Goal: Information Seeking & Learning: Learn about a topic

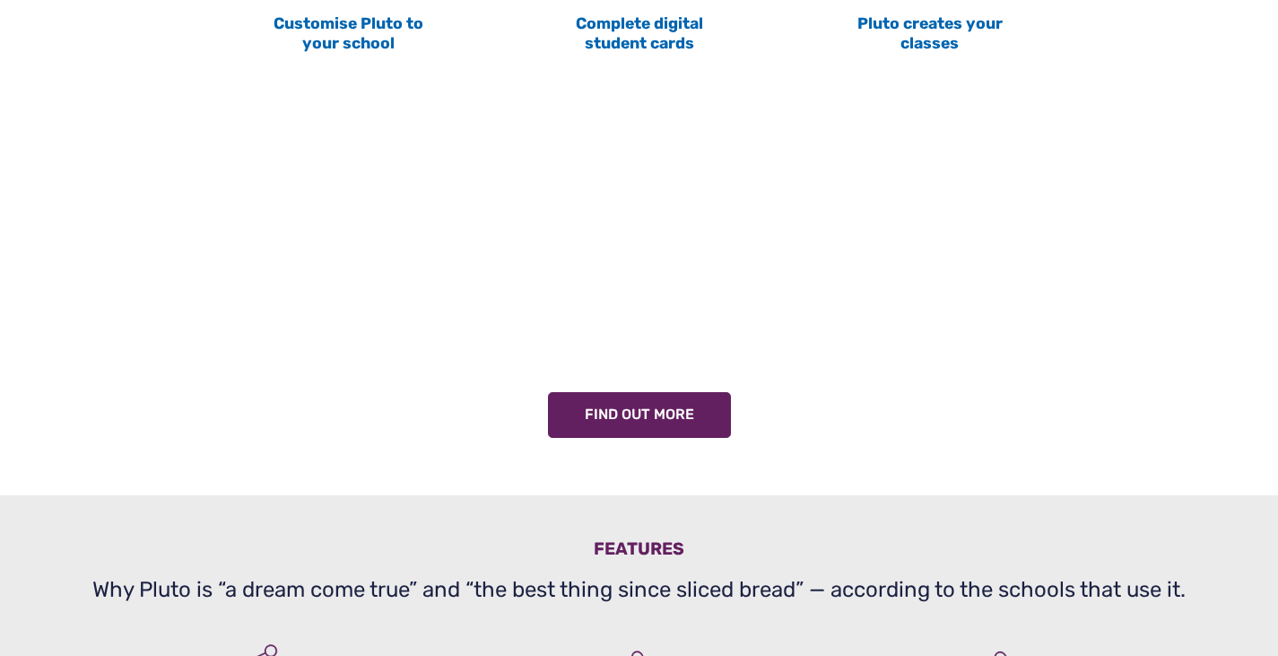
scroll to position [1072, 0]
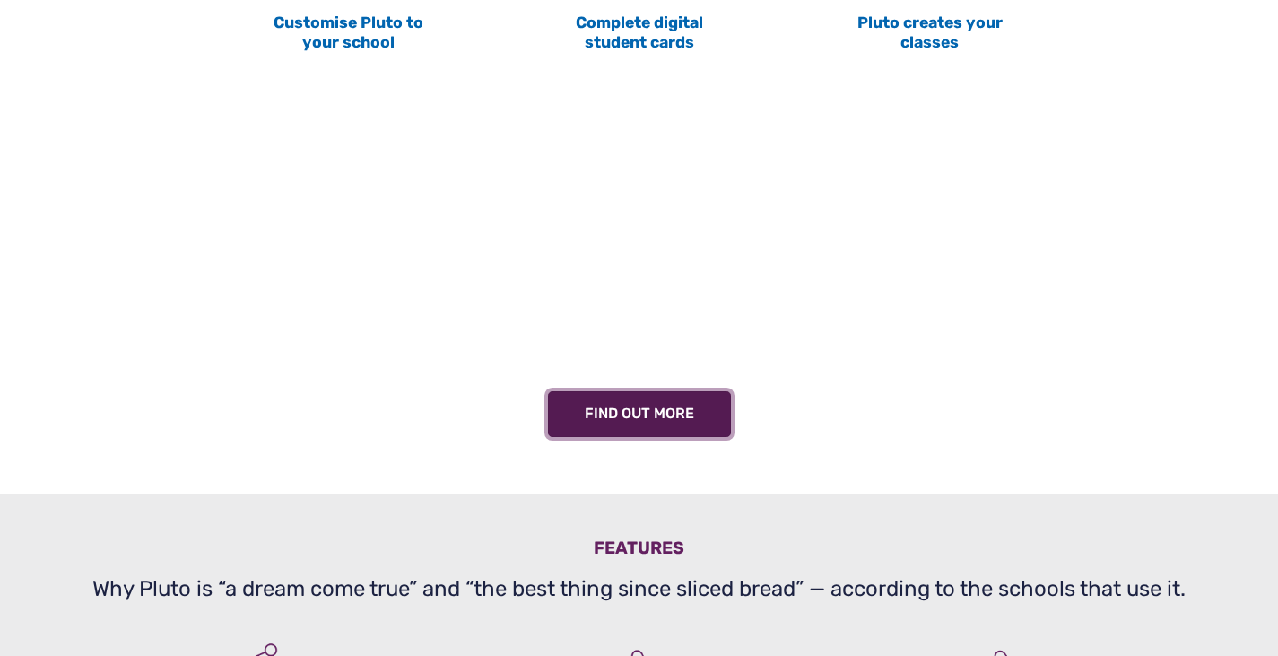
click at [698, 417] on link "Find out more" at bounding box center [639, 414] width 183 height 47
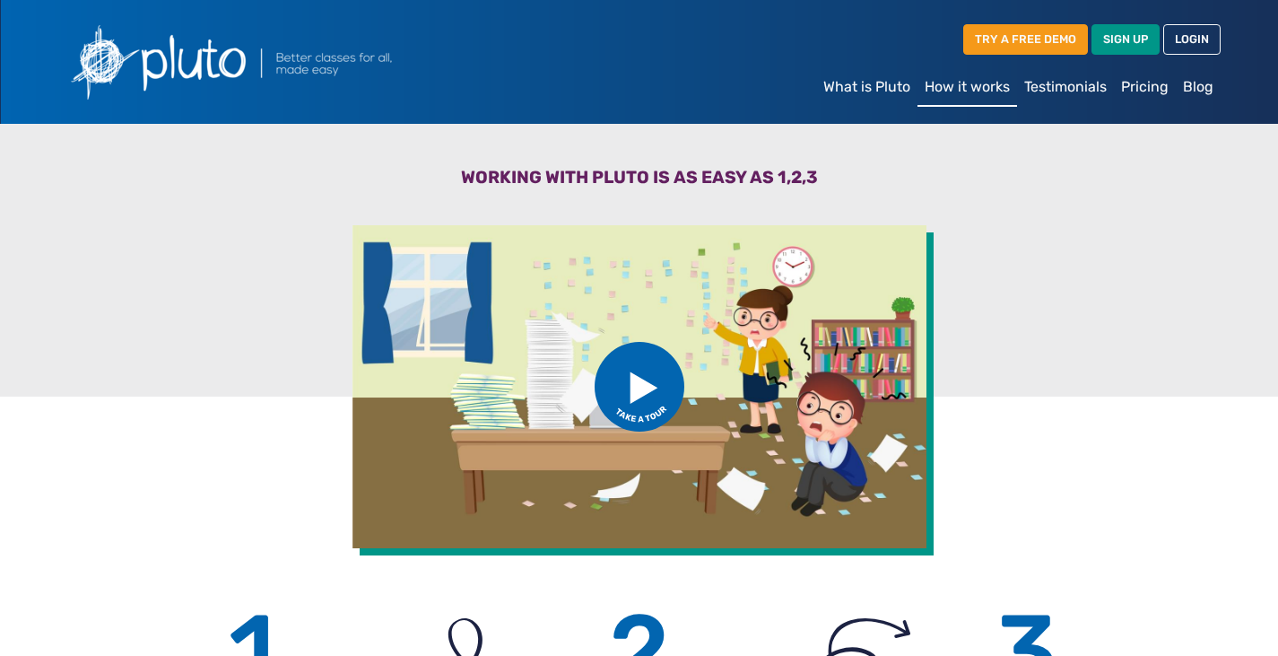
click at [187, 62] on img at bounding box center [273, 61] width 431 height 95
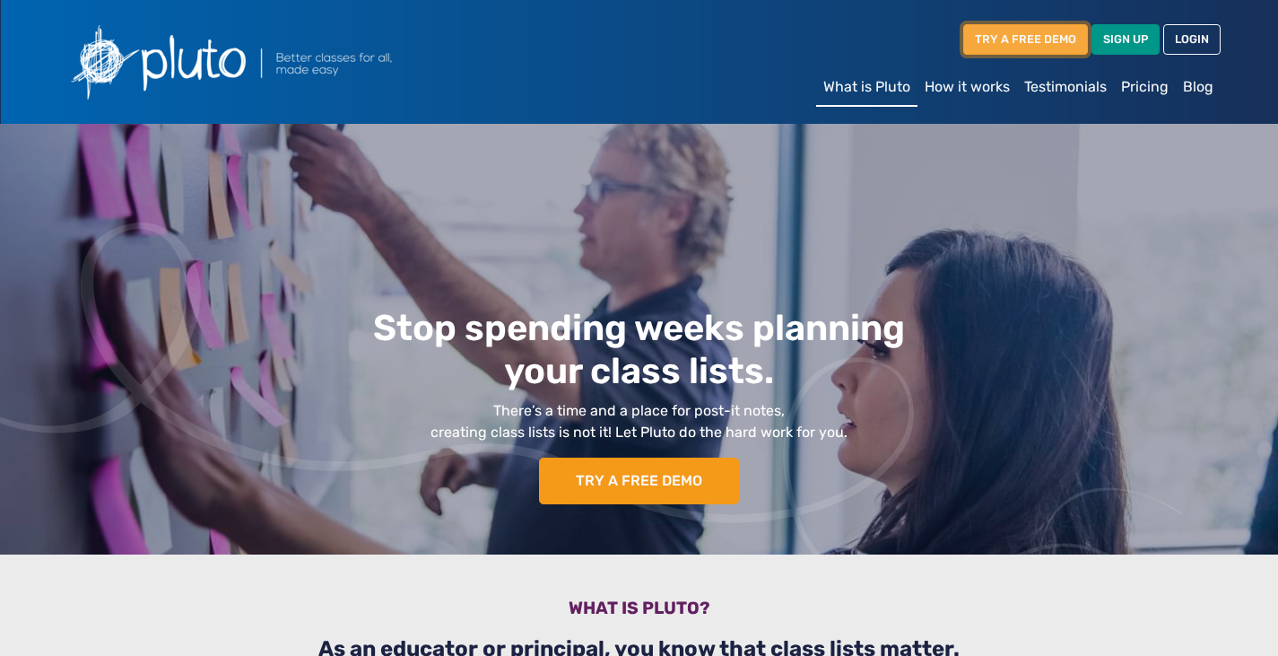
click at [979, 49] on link "TRY A FREE DEMO" at bounding box center [1025, 39] width 125 height 30
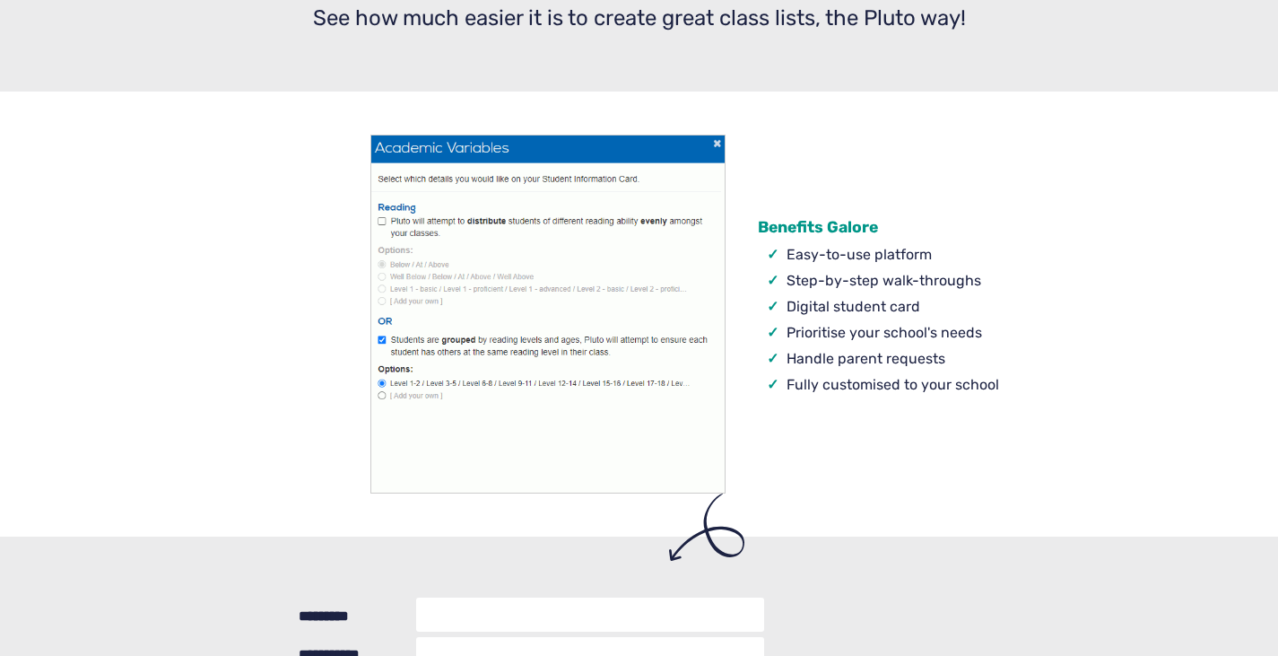
scroll to position [201, 0]
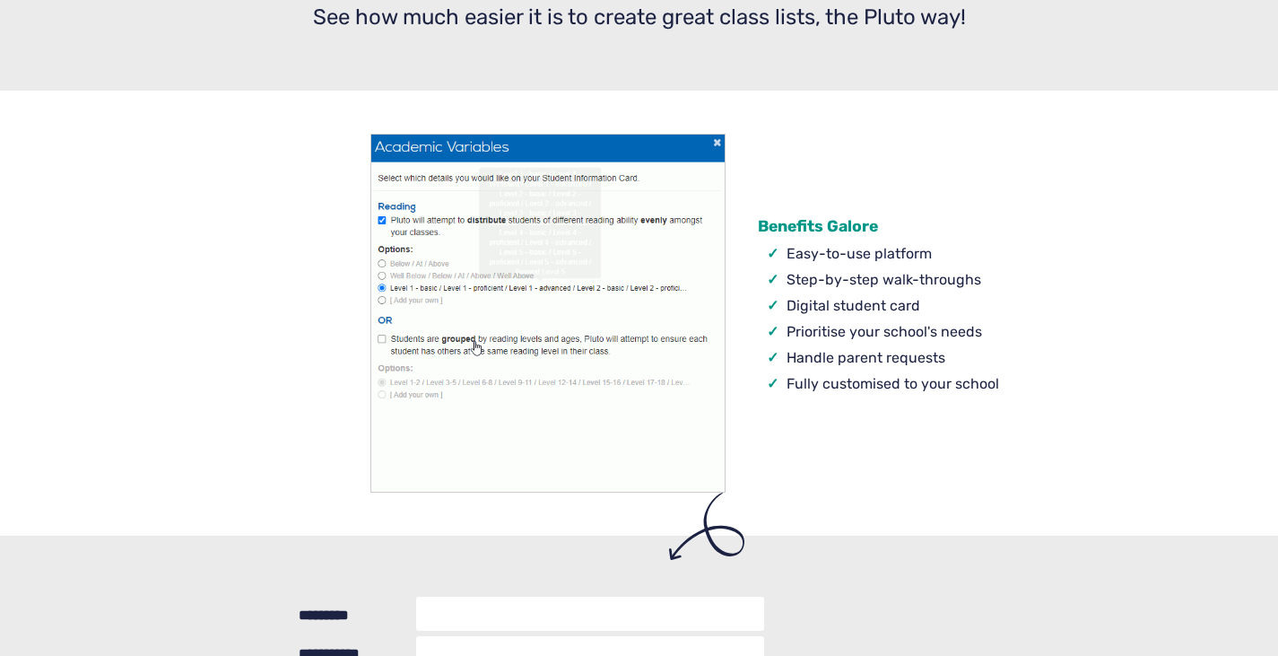
click at [598, 328] on img at bounding box center [547, 313] width 355 height 359
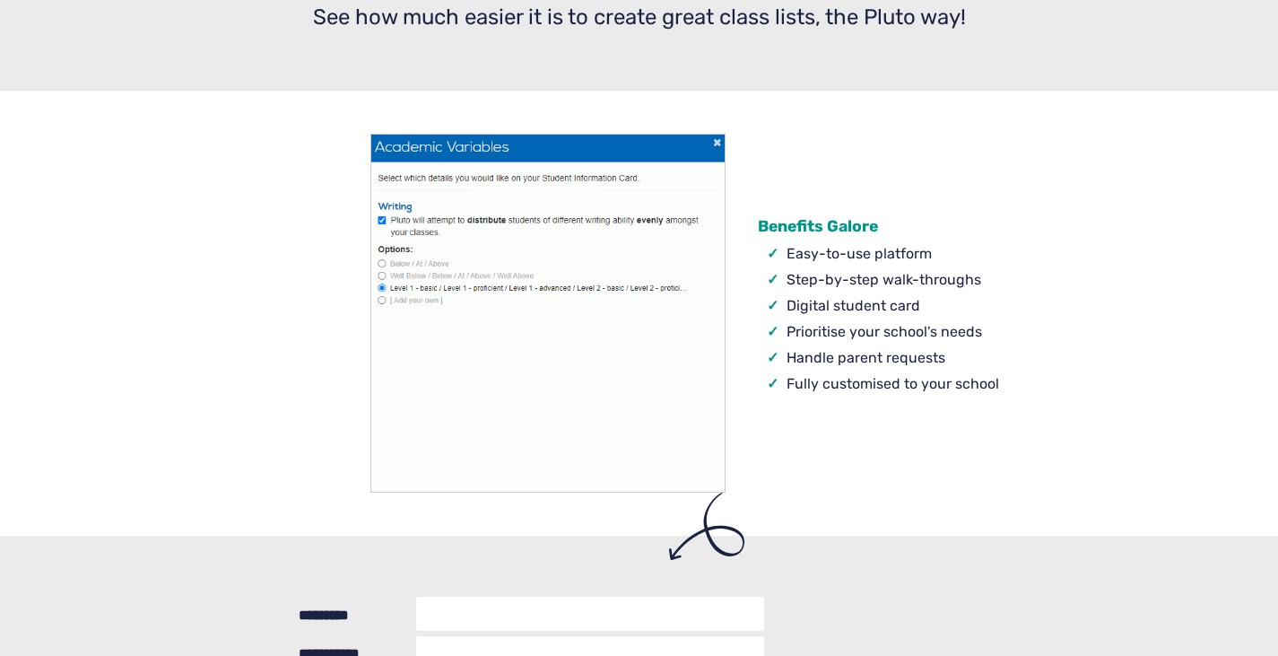
click at [856, 475] on div "Benefits Galore Easy-to-use platform Step-by-step walk-throughs Digital student…" at bounding box center [978, 313] width 484 height 359
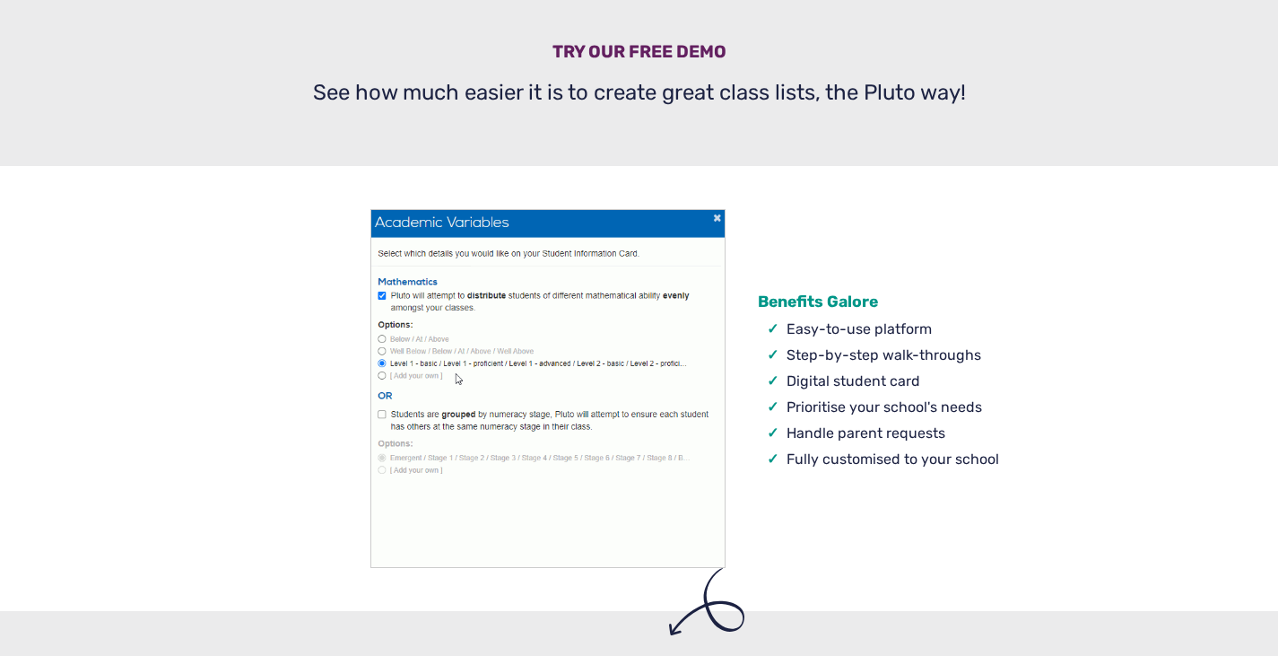
scroll to position [0, 0]
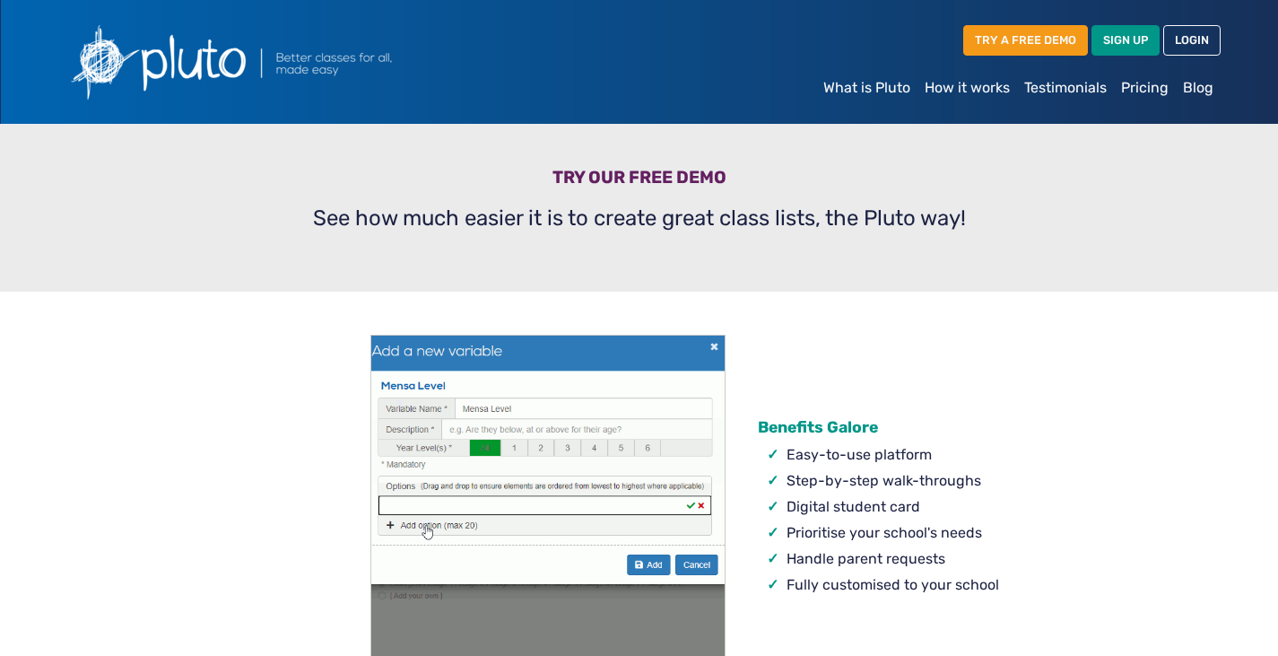
click at [202, 69] on img at bounding box center [273, 61] width 431 height 95
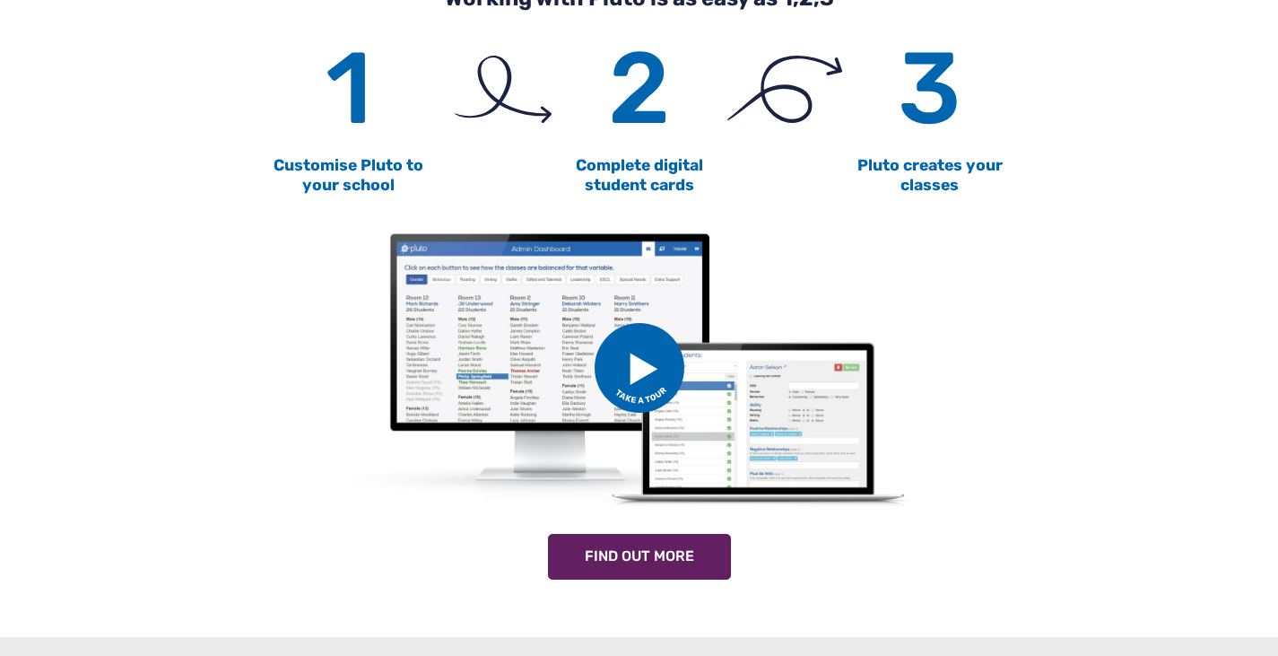
scroll to position [930, 0]
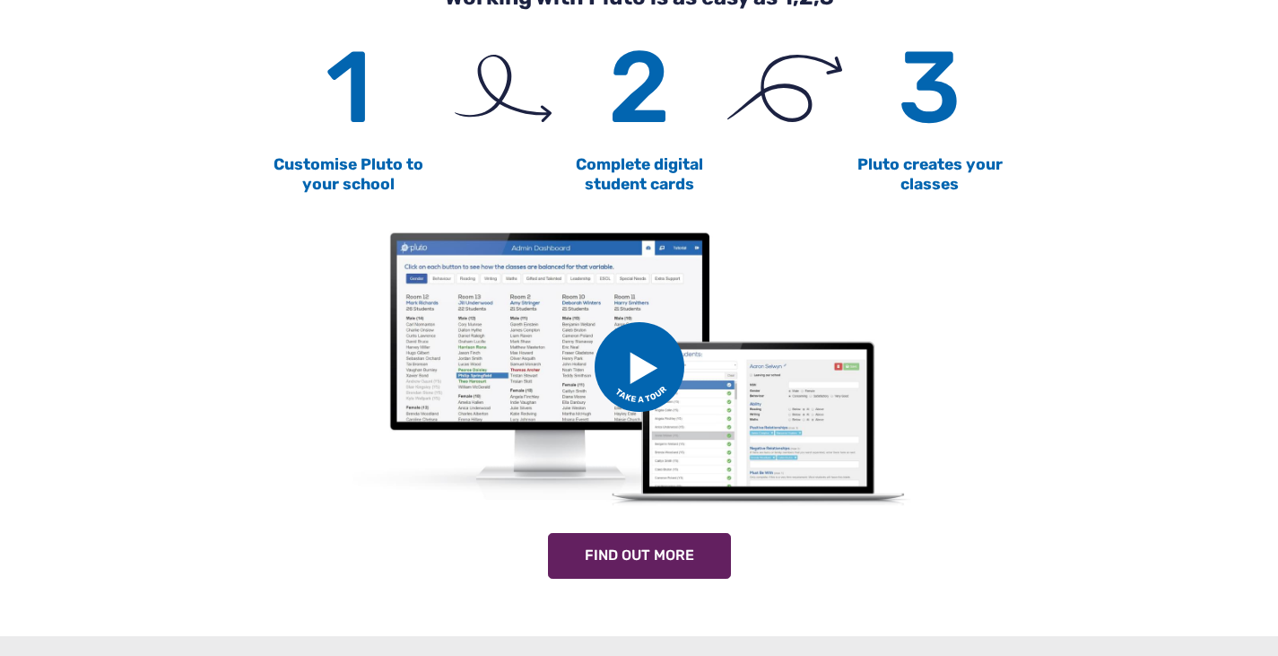
click at [657, 379] on img at bounding box center [640, 367] width 90 height 90
